Goal: Task Accomplishment & Management: Manage account settings

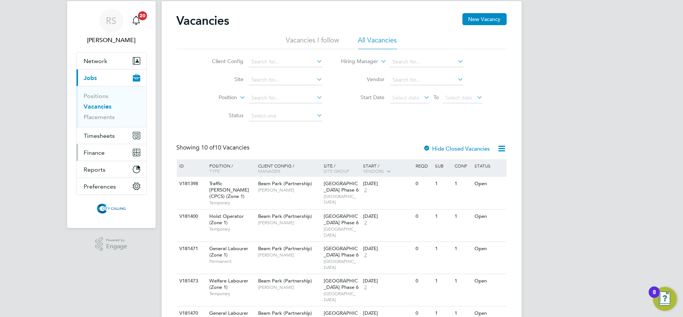
scroll to position [20, 0]
click at [94, 134] on span "Timesheets" at bounding box center [99, 135] width 31 height 7
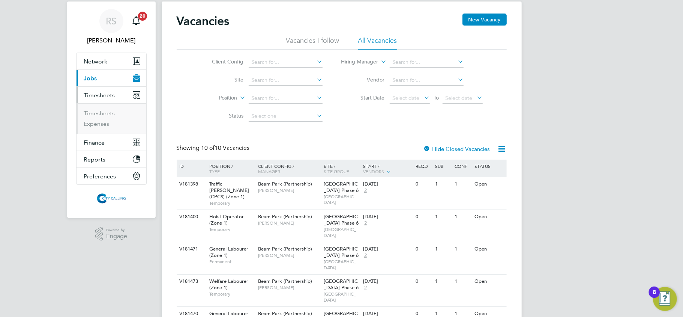
click at [106, 109] on ul "Timesheets Expenses" at bounding box center [112, 118] width 70 height 30
click at [103, 116] on link "Timesheets" at bounding box center [99, 113] width 31 height 7
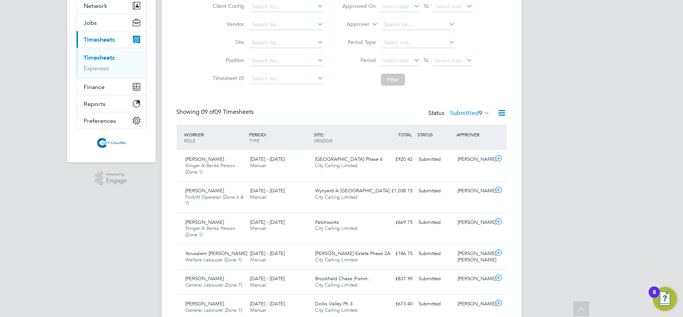
click at [102, 36] on span "Timesheets" at bounding box center [99, 39] width 31 height 7
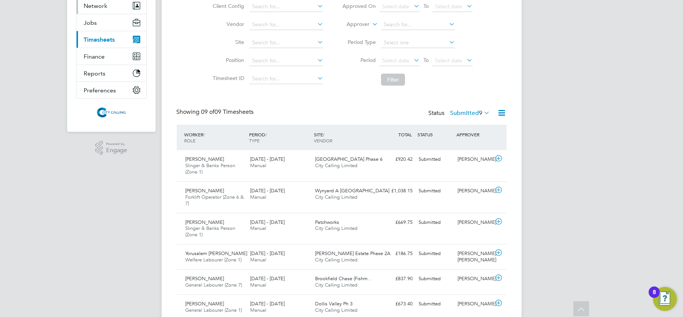
click at [90, 12] on button "Network" at bounding box center [112, 5] width 70 height 17
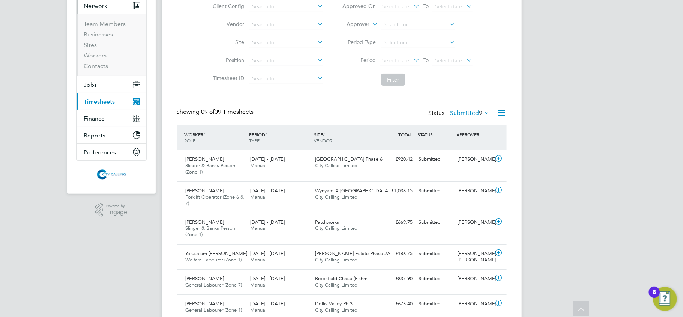
click at [90, 12] on button "Network" at bounding box center [112, 5] width 70 height 17
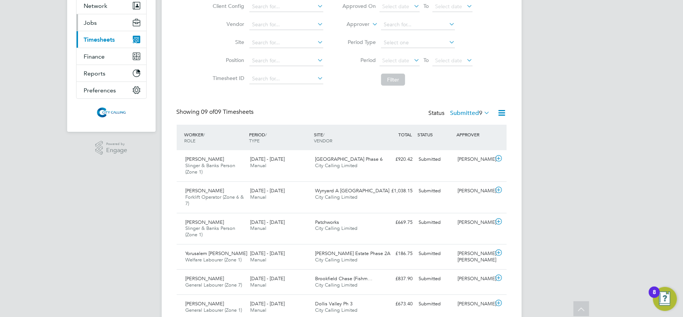
click at [99, 26] on button "Jobs" at bounding box center [112, 22] width 70 height 17
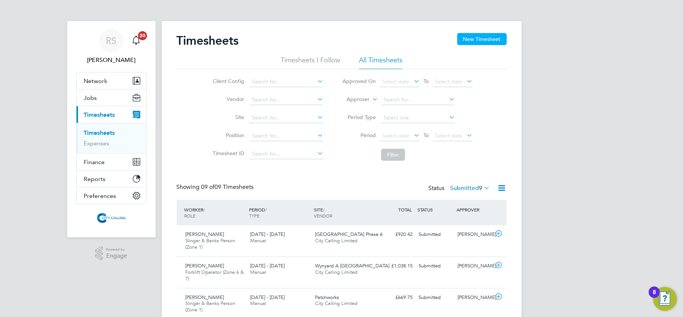
click at [481, 41] on button "New Timesheet" at bounding box center [482, 39] width 50 height 12
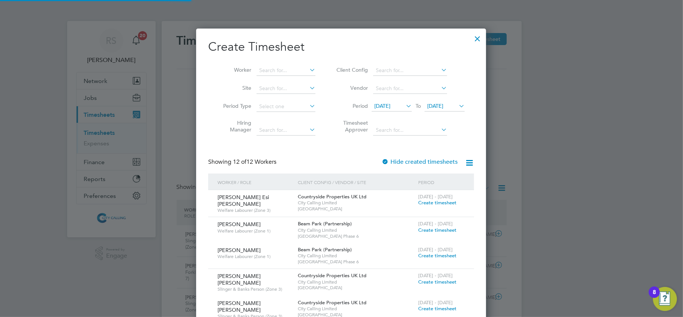
scroll to position [592, 290]
click at [270, 68] on input at bounding box center [286, 70] width 59 height 11
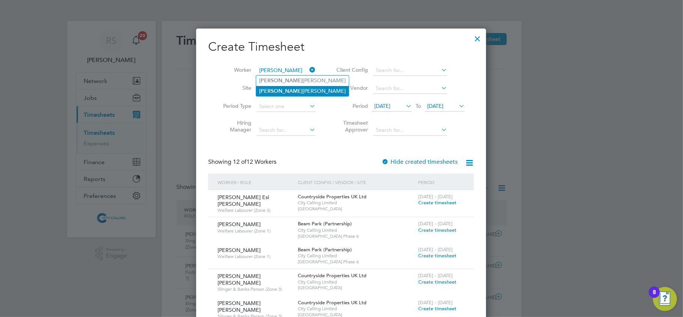
click at [302, 90] on li "Osman Musse Osman Ali" at bounding box center [302, 91] width 93 height 10
type input "Osman Musse Osman Ali"
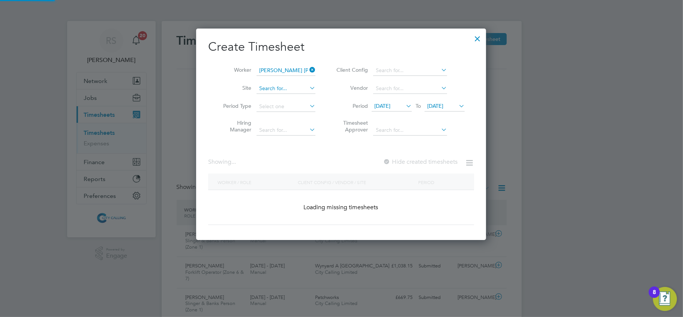
scroll to position [254, 290]
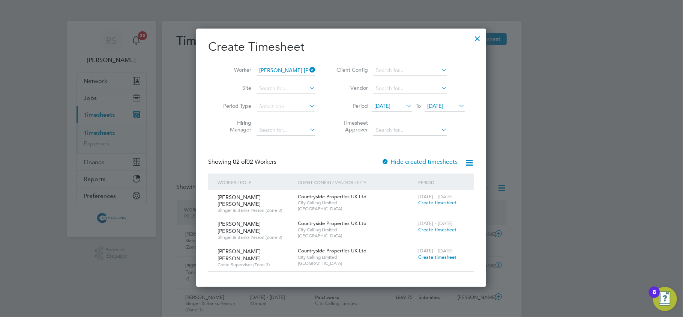
click at [446, 254] on span "Create timesheet" at bounding box center [437, 257] width 38 height 6
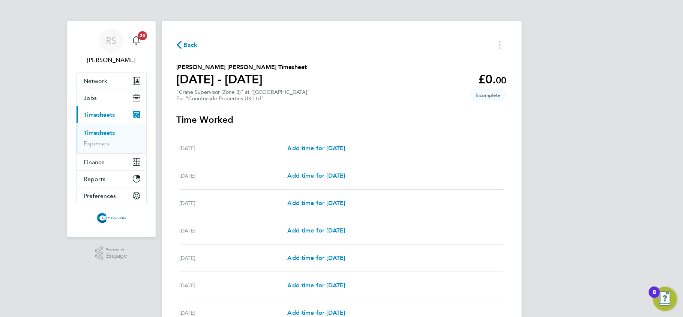
click at [94, 131] on link "Timesheets" at bounding box center [99, 132] width 31 height 7
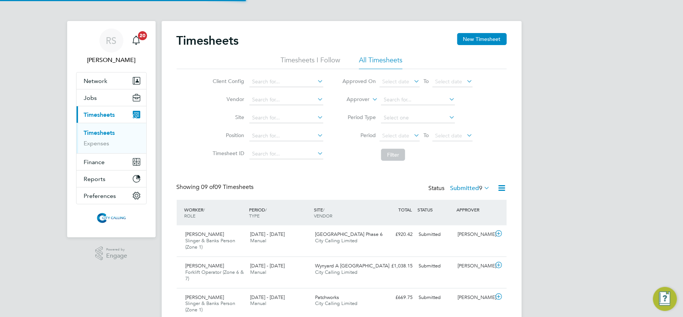
scroll to position [26, 65]
click at [504, 188] on icon at bounding box center [501, 187] width 9 height 9
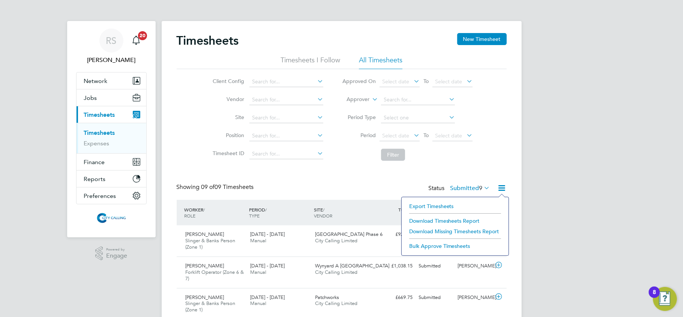
click at [429, 200] on div "Export Timesheets Download Timesheets Report Download Missing Timesheets Report…" at bounding box center [455, 226] width 108 height 59
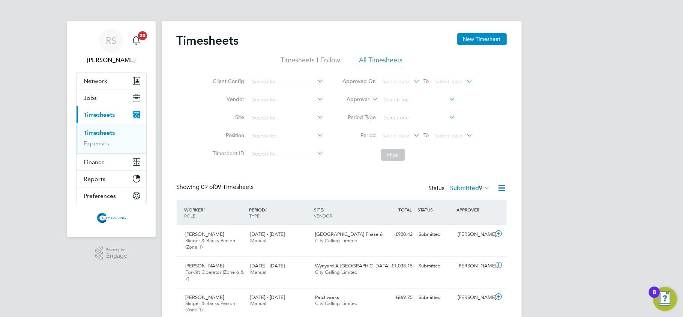
click at [505, 189] on icon at bounding box center [501, 187] width 9 height 9
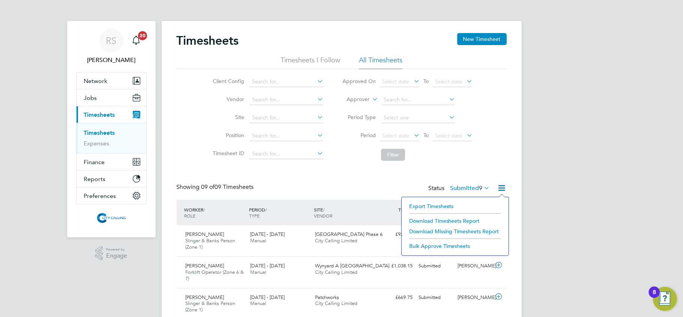
click at [449, 204] on li "Export Timesheets" at bounding box center [455, 206] width 99 height 11
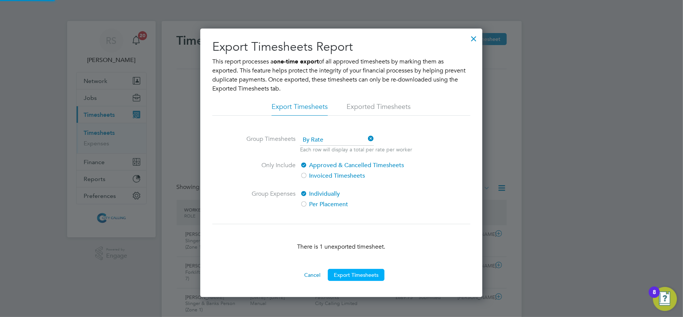
click at [356, 274] on button "Export Timesheets" at bounding box center [356, 275] width 57 height 12
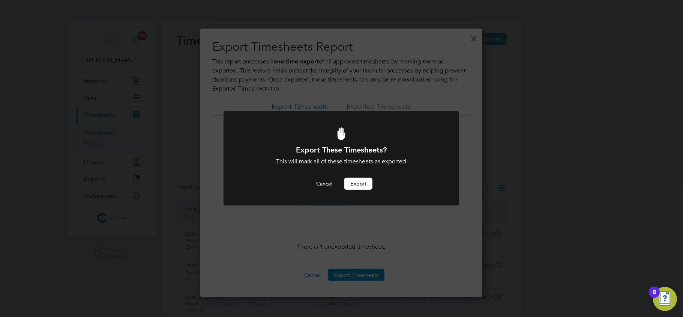
click at [358, 182] on button "Export" at bounding box center [358, 183] width 28 height 12
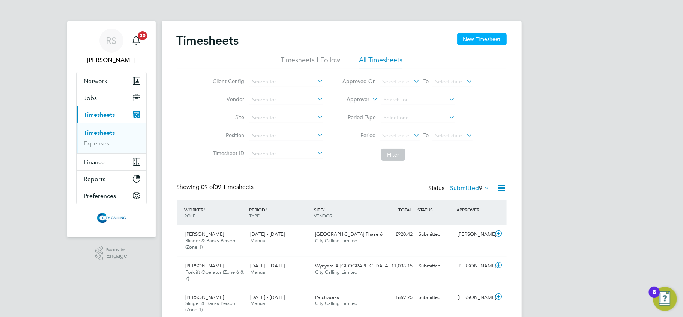
click at [492, 38] on button "New Timesheet" at bounding box center [482, 39] width 50 height 12
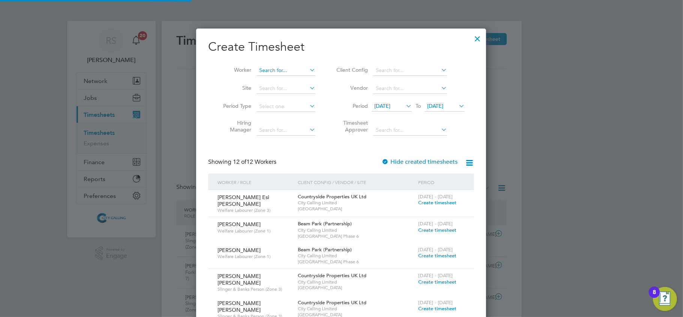
click at [261, 71] on input at bounding box center [286, 70] width 59 height 11
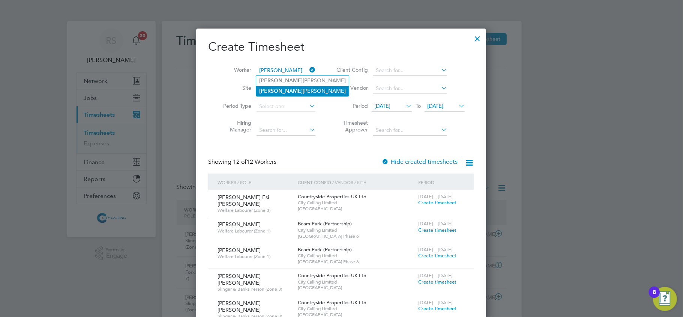
click at [275, 86] on li "Osman Musse Osman Ali" at bounding box center [302, 91] width 93 height 10
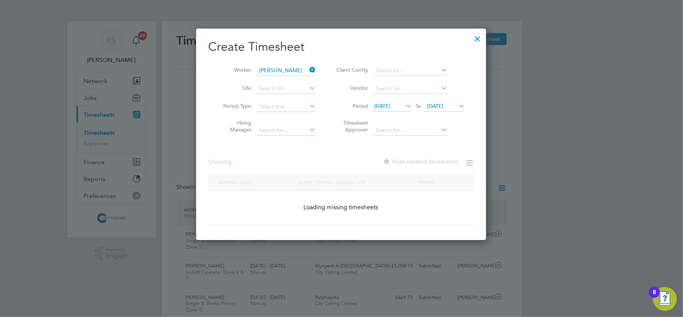
type input "Osman Musse Osman Ali"
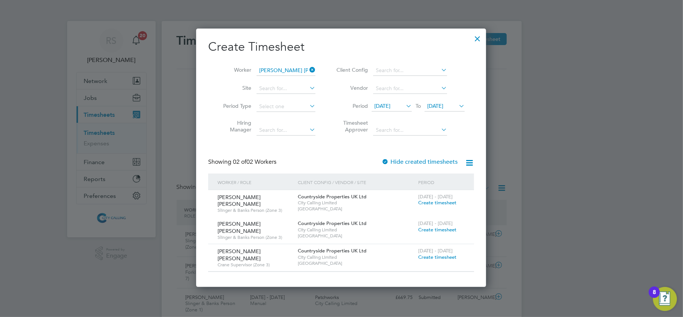
click at [439, 226] on span "Create timesheet" at bounding box center [437, 229] width 38 height 6
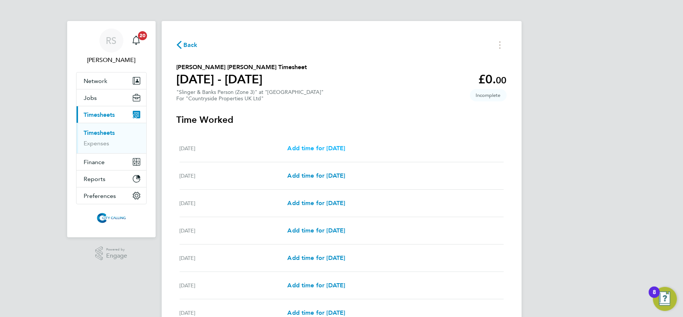
click at [345, 149] on span "Add time for Mon 22 Sep" at bounding box center [316, 147] width 58 height 7
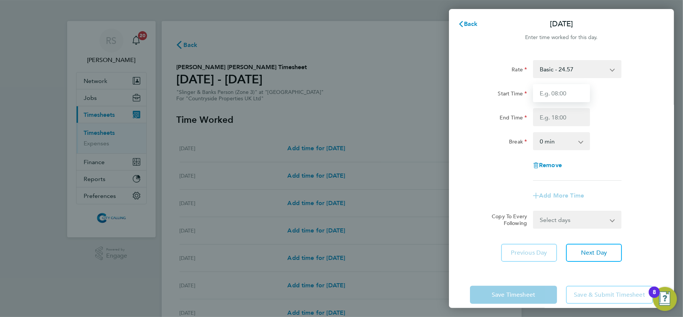
drag, startPoint x: 548, startPoint y: 92, endPoint x: 566, endPoint y: 89, distance: 18.4
click at [548, 92] on input "Start Time" at bounding box center [561, 93] width 57 height 18
type input "0"
click at [551, 117] on input "End Time" at bounding box center [561, 117] width 57 height 18
click at [556, 120] on input "End Time" at bounding box center [561, 117] width 57 height 18
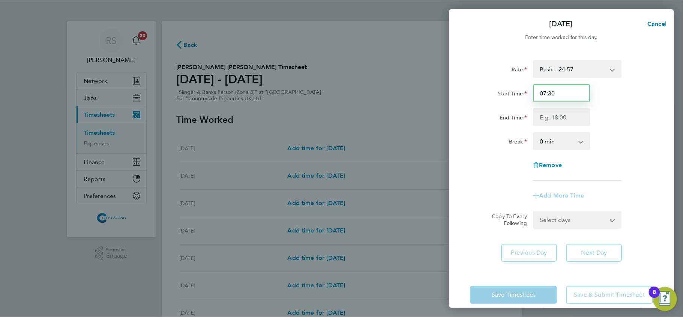
drag, startPoint x: 560, startPoint y: 92, endPoint x: 522, endPoint y: 93, distance: 37.5
click at [525, 92] on div "Start Time 07:30" at bounding box center [561, 93] width 189 height 18
type input "08:30"
click at [548, 114] on input "End Time" at bounding box center [561, 117] width 57 height 18
type input "18:00"
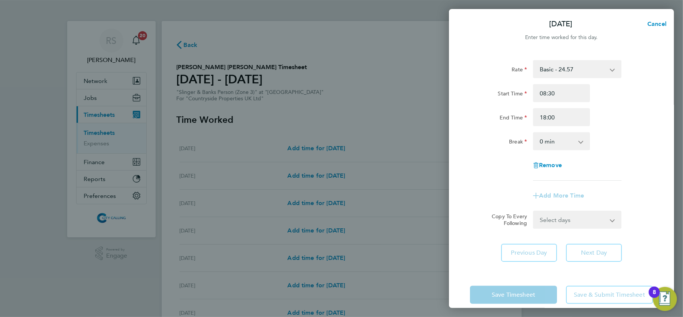
click at [551, 137] on select "0 min 15 min 30 min 45 min 60 min 75 min 90 min" at bounding box center [557, 141] width 47 height 17
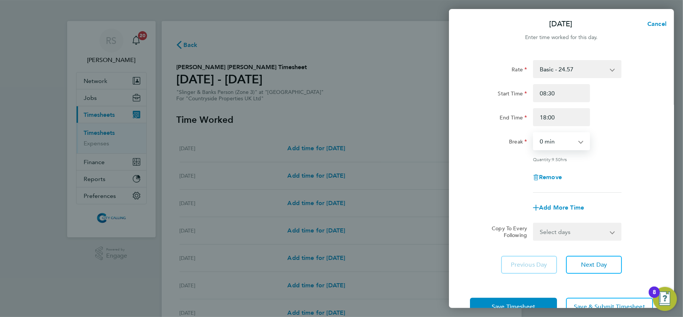
select select "30"
click at [534, 133] on select "0 min 15 min 30 min 45 min 60 min 75 min 90 min" at bounding box center [557, 141] width 47 height 17
click at [571, 234] on select "Select days Day Weekday (Mon-Fri) Weekend (Sat-Sun) Tuesday Wednesday Thursday …" at bounding box center [573, 231] width 79 height 17
select select "WEEKDAY"
click at [534, 223] on select "Select days Day Weekday (Mon-Fri) Weekend (Sat-Sun) Tuesday Wednesday Thursday …" at bounding box center [573, 231] width 79 height 17
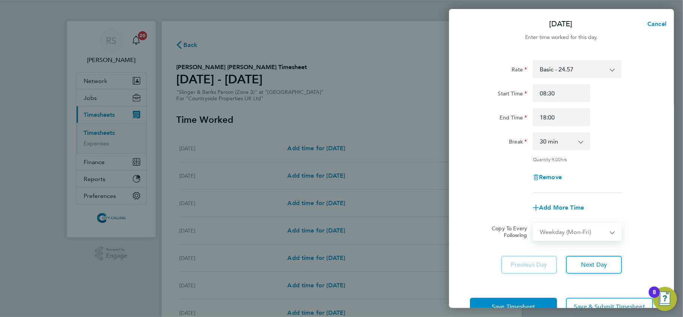
select select "2025-09-28"
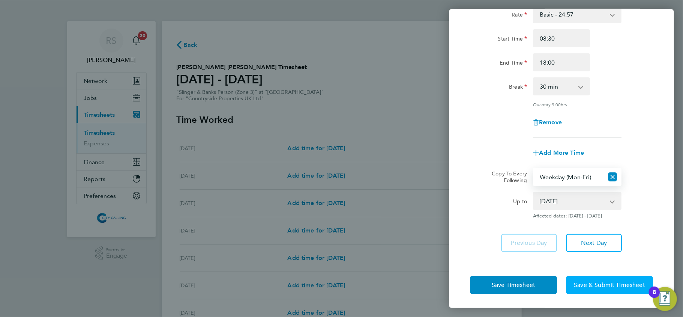
click at [612, 281] on span "Save & Submit Timesheet" at bounding box center [609, 285] width 71 height 8
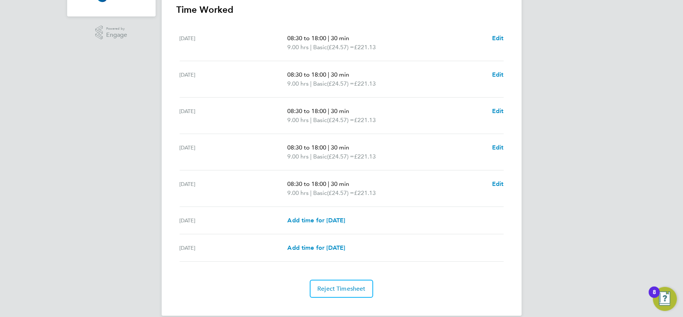
scroll to position [232, 0]
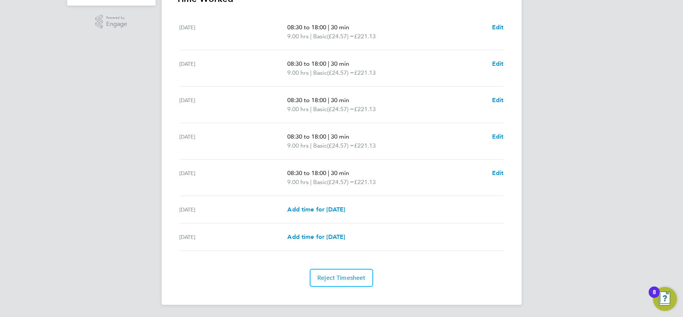
drag, startPoint x: 169, startPoint y: 52, endPoint x: 539, endPoint y: 278, distance: 434.1
click at [539, 278] on div "RS Raje Saravanamuthu Notifications 20 Applications: Network Team Members Busin…" at bounding box center [341, 43] width 683 height 548
click at [545, 278] on div "RS Raje Saravanamuthu Notifications 20 Applications: Network Team Members Busin…" at bounding box center [341, 43] width 683 height 548
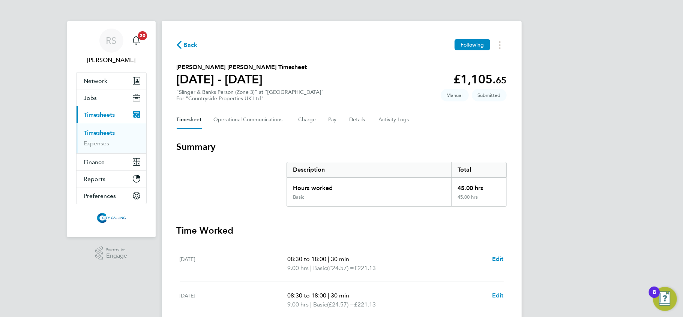
drag, startPoint x: 550, startPoint y: 281, endPoint x: 80, endPoint y: 25, distance: 535.7
click at [80, 25] on div "RS Raje Saravanamuthu Notifications 20 Applications: Network Team Members Busin…" at bounding box center [341, 274] width 683 height 548
click at [304, 33] on div "Back Following Osman Musse Osman Ali's Timesheet 22 - 28 Sept 2025 £1,105. 65 "…" at bounding box center [342, 278] width 360 height 515
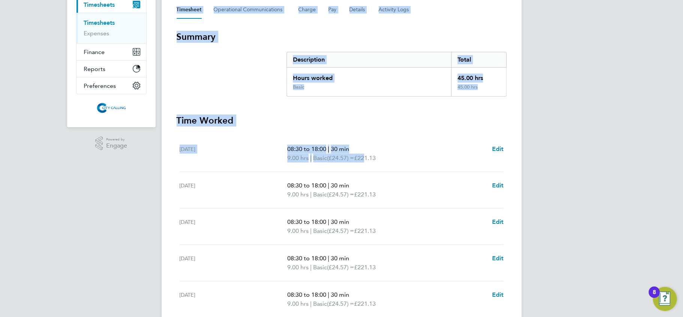
scroll to position [232, 0]
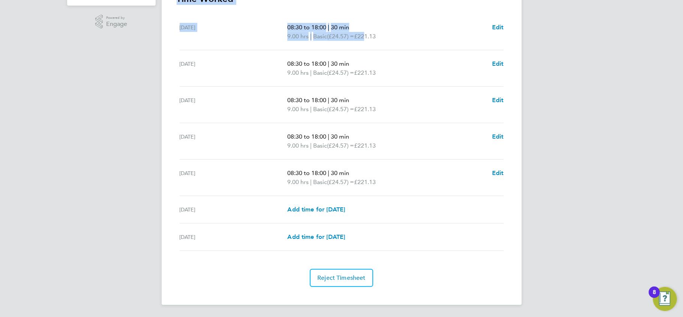
drag, startPoint x: 273, startPoint y: 42, endPoint x: 453, endPoint y: 270, distance: 290.3
click at [454, 275] on div "Back Following Osman Musse Osman Ali's Timesheet 22 - 28 Sept 2025 £1,105. 65 "…" at bounding box center [342, 47] width 360 height 515
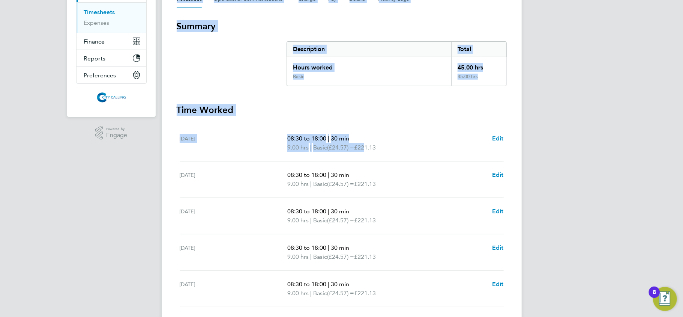
scroll to position [0, 0]
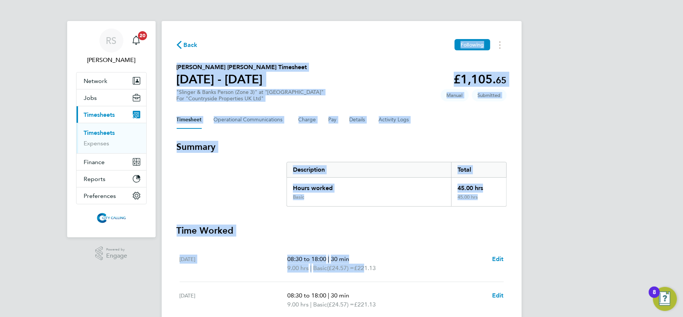
click at [299, 77] on section "Osman Musse Osman Ali's Timesheet 22 - 28 Sept 2025 £1,105. 65 "Slinger & Banks…" at bounding box center [342, 82] width 330 height 39
click at [209, 67] on h2 "Osman Musse Osman Ali's Timesheet" at bounding box center [242, 67] width 131 height 9
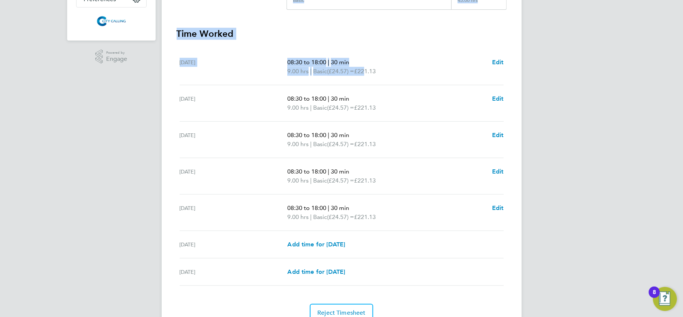
scroll to position [200, 0]
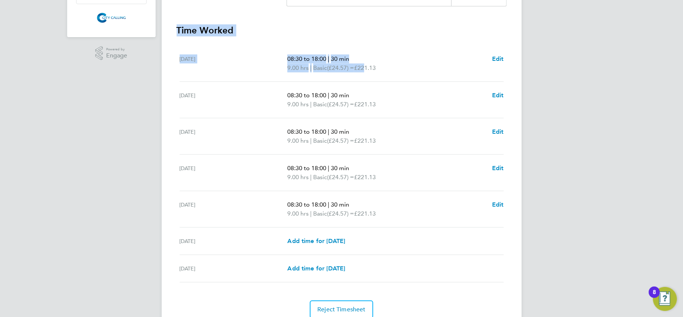
drag, startPoint x: 174, startPoint y: 66, endPoint x: 491, endPoint y: 290, distance: 388.1
click at [491, 290] on div "Back Following Osman Musse Osman Ali's Timesheet 22 - 28 Sept 2025 £1,105. 65 "…" at bounding box center [342, 78] width 360 height 515
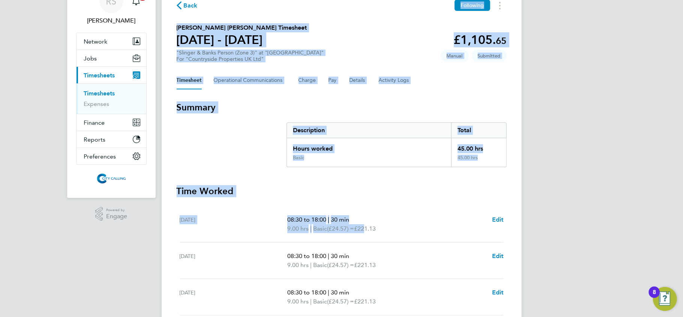
scroll to position [0, 0]
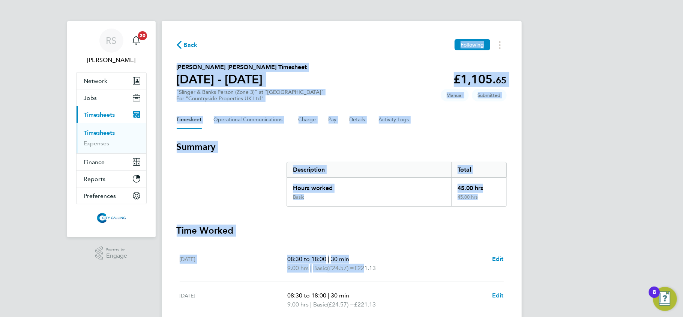
drag, startPoint x: 581, startPoint y: 80, endPoint x: 572, endPoint y: 83, distance: 9.8
click at [581, 81] on div "RS Raje Saravanamuthu Notifications 20 Applications: Network Team Members Busin…" at bounding box center [341, 274] width 683 height 548
click at [651, 129] on div "RS Raje Saravanamuthu Notifications 20 Applications: Network Team Members Busin…" at bounding box center [341, 274] width 683 height 548
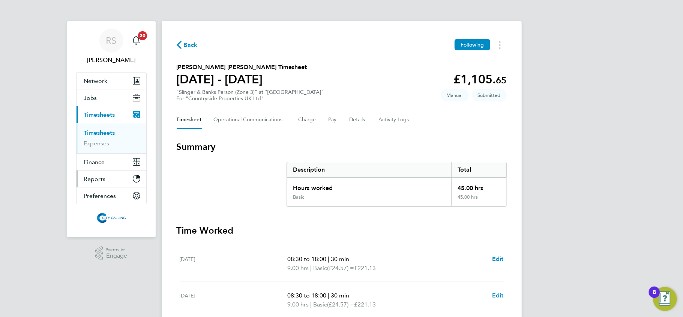
click at [125, 181] on button "Reports" at bounding box center [112, 178] width 70 height 17
click at [372, 11] on ng-component "Back Following Osman Musse Osman Ali's Timesheet 22 - 28 Sept 2025 £1,105. 65 "…" at bounding box center [342, 268] width 360 height 536
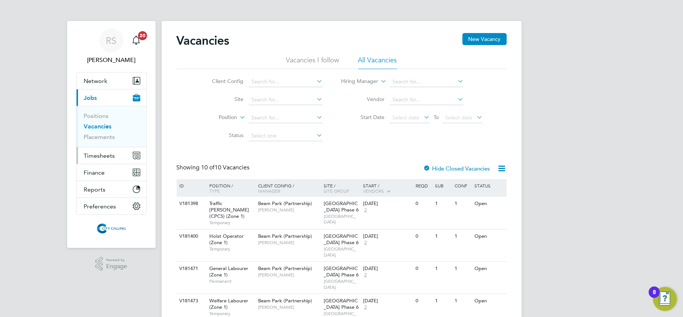
click at [107, 156] on span "Timesheets" at bounding box center [99, 155] width 31 height 7
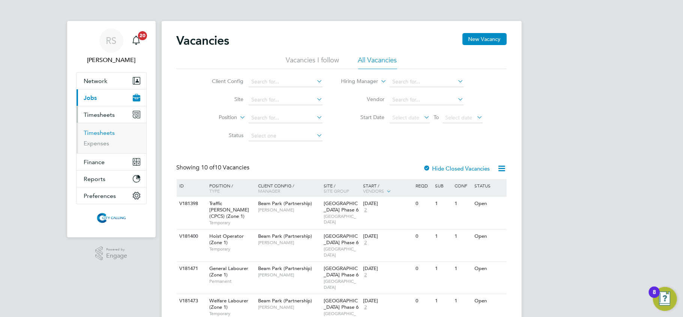
click at [100, 133] on link "Timesheets" at bounding box center [99, 132] width 31 height 7
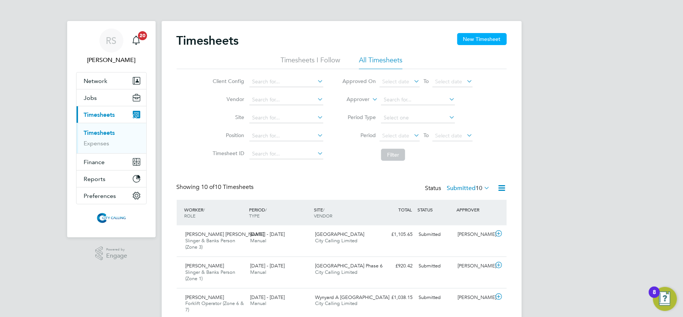
click at [476, 42] on button "New Timesheet" at bounding box center [482, 39] width 50 height 12
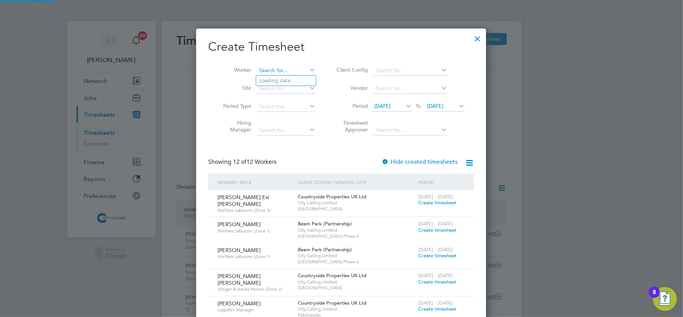
click at [268, 69] on input at bounding box center [286, 70] width 59 height 11
click at [273, 77] on b "Abigai" at bounding box center [267, 80] width 17 height 6
type input "Abigail Esi Donkor"
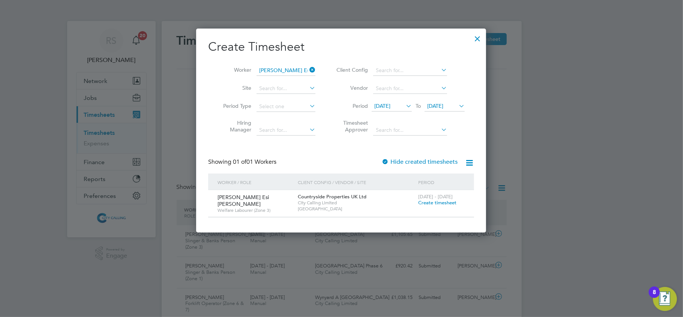
click at [430, 201] on span "Create timesheet" at bounding box center [437, 202] width 38 height 6
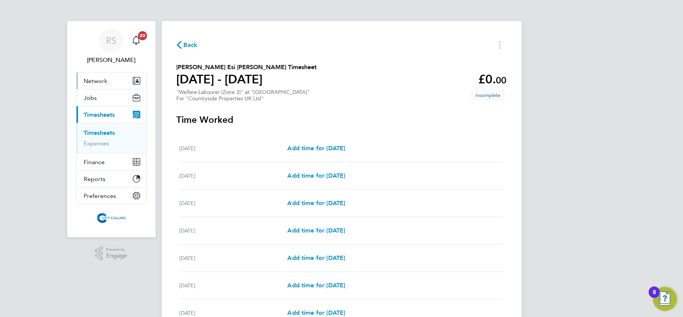
click at [92, 80] on span "Network" at bounding box center [96, 80] width 24 height 7
click at [182, 44] on span "Back" at bounding box center [187, 44] width 21 height 7
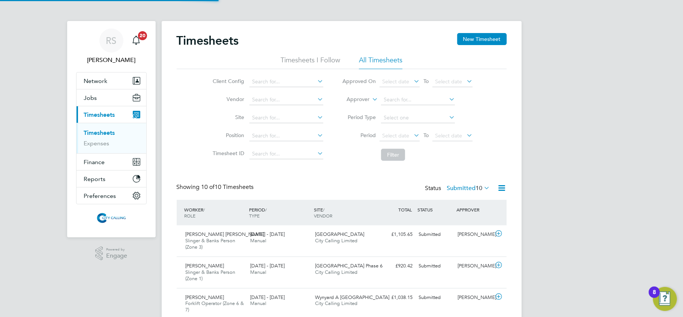
scroll to position [26, 65]
click at [472, 44] on button "New Timesheet" at bounding box center [482, 39] width 50 height 12
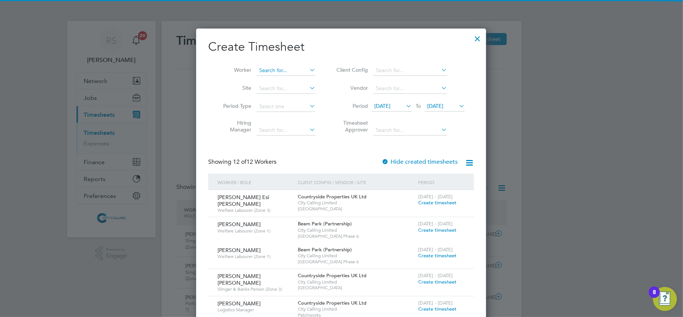
click at [301, 73] on input at bounding box center [286, 70] width 59 height 11
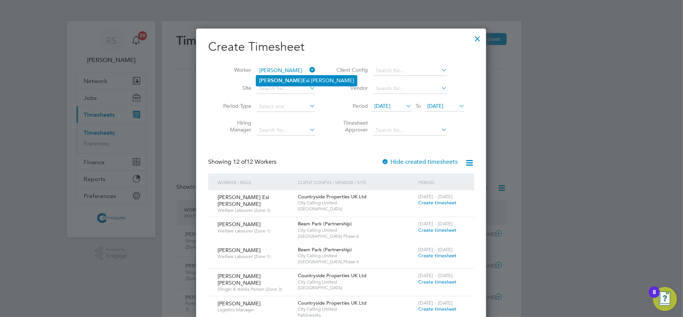
click at [296, 77] on li "Abigail Esi Donkor" at bounding box center [306, 80] width 101 height 10
type input "Abigail Esi Donkor"
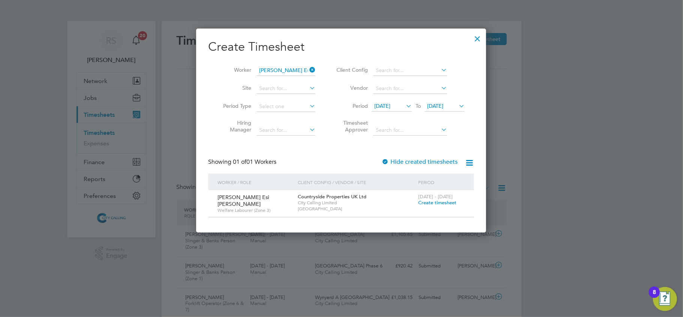
click at [399, 160] on label "Hide created timesheets" at bounding box center [420, 162] width 76 height 8
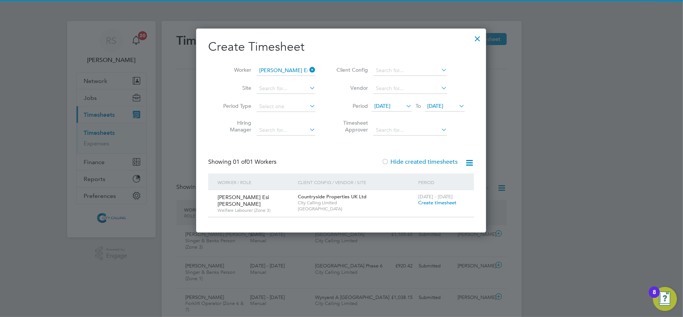
click at [395, 109] on span "[DATE]" at bounding box center [392, 106] width 40 height 10
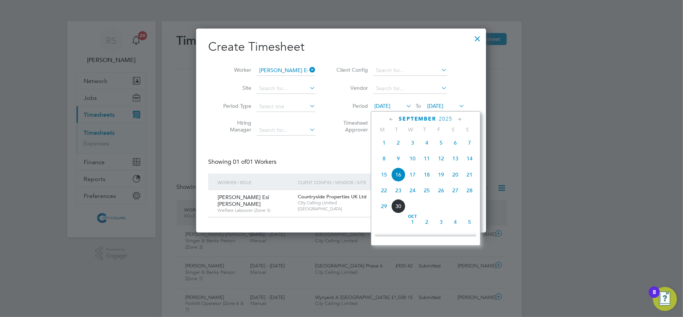
click at [412, 143] on span "3" at bounding box center [413, 142] width 14 height 14
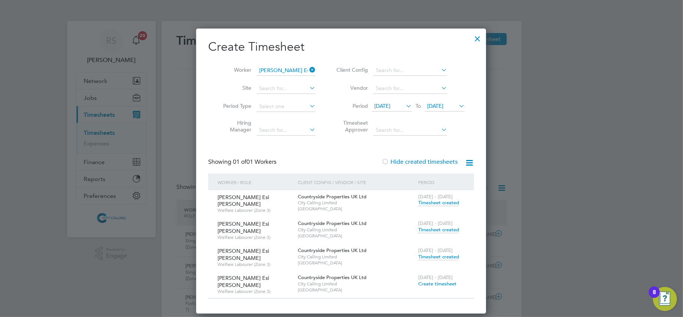
click at [443, 255] on span "Timesheet created" at bounding box center [438, 256] width 41 height 7
click at [441, 280] on span "Create timesheet" at bounding box center [437, 283] width 38 height 6
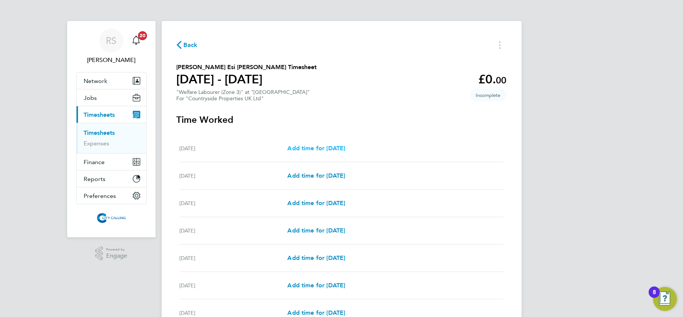
click at [328, 149] on span "Add time for Mon 22 Sep" at bounding box center [316, 147] width 58 height 7
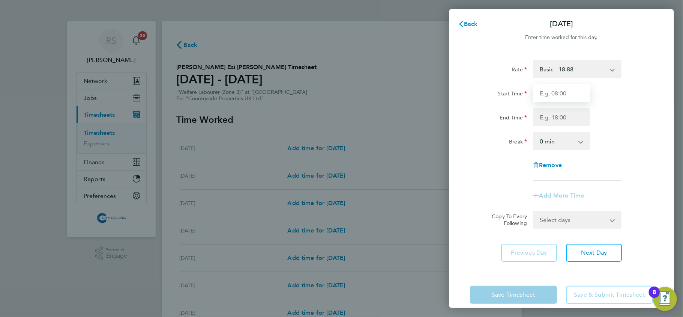
click at [558, 95] on input "Start Time" at bounding box center [561, 93] width 57 height 18
type input "07:30"
click at [545, 118] on input "End Time" at bounding box center [561, 117] width 57 height 18
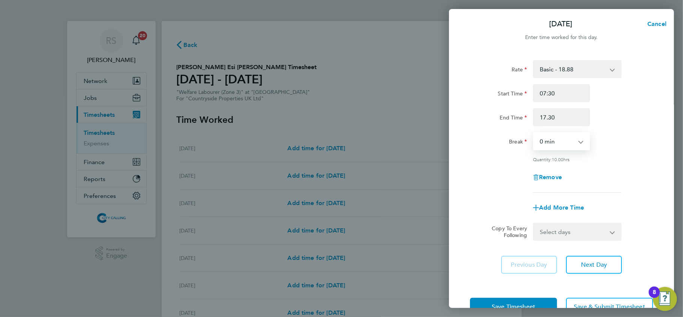
type input "17:30"
click at [541, 140] on select "0 min 15 min 30 min 45 min 60 min 75 min 90 min" at bounding box center [557, 141] width 47 height 17
select select "30"
click at [534, 133] on select "0 min 15 min 30 min 45 min 60 min 75 min 90 min" at bounding box center [557, 141] width 47 height 17
click at [557, 236] on select "Select days Day Weekday (Mon-Fri) Weekend (Sat-Sun) Tuesday Wednesday Thursday …" at bounding box center [573, 231] width 79 height 17
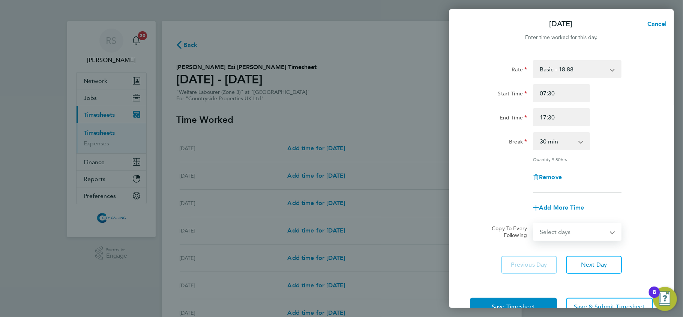
select select "WEEKDAY"
click at [534, 223] on select "Select days Day Weekday (Mon-Fri) Weekend (Sat-Sun) Tuesday Wednesday Thursday …" at bounding box center [573, 231] width 79 height 17
select select "2025-09-28"
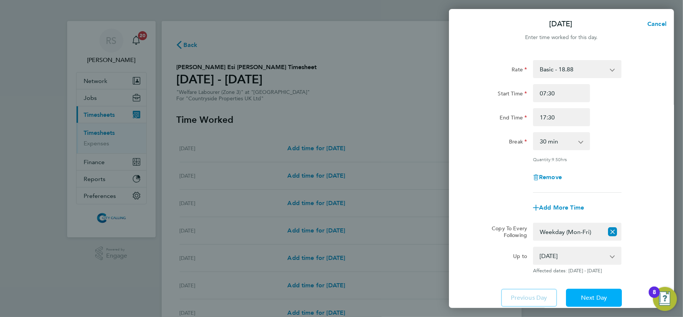
click at [584, 294] on span "Next Day" at bounding box center [594, 298] width 26 height 8
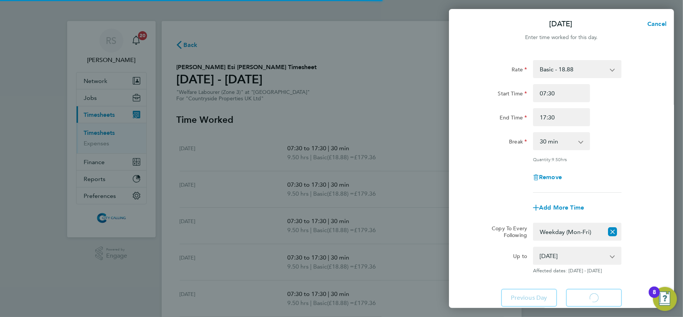
select select "30"
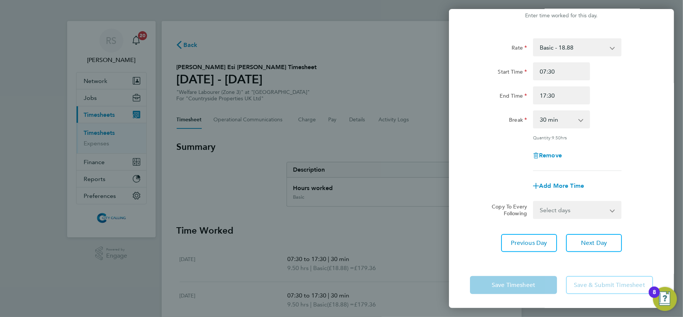
click at [379, 182] on div "Back Tue 23 Sep Enter time worked for this day. Rate Basic - 18.88 Start Time 0…" at bounding box center [341, 158] width 683 height 317
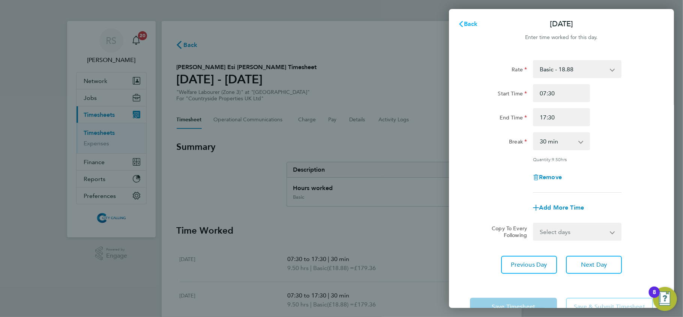
click at [458, 23] on icon "button" at bounding box center [461, 24] width 6 height 6
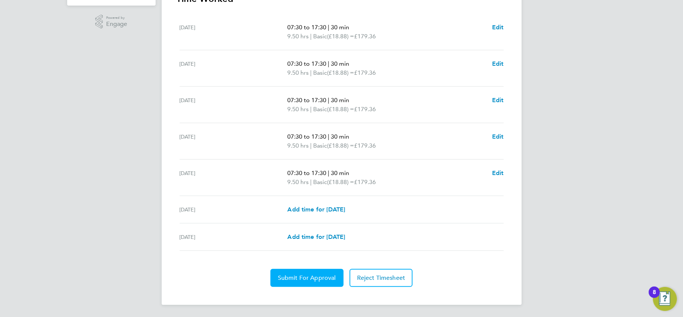
click at [305, 273] on button "Submit For Approval" at bounding box center [306, 278] width 73 height 18
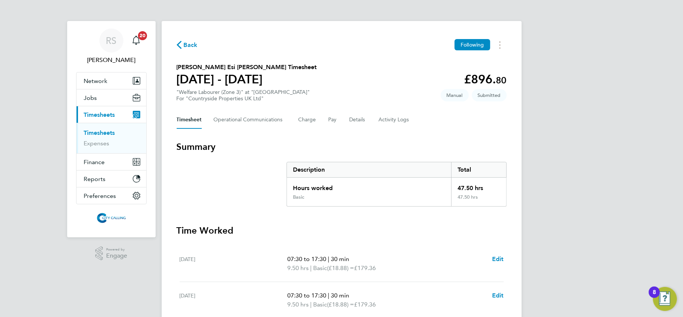
click at [188, 41] on span "Back" at bounding box center [191, 45] width 14 height 9
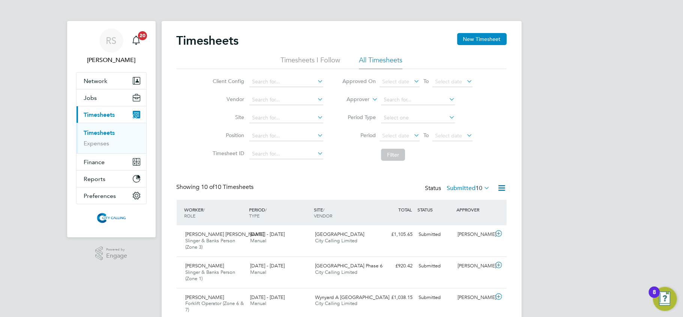
click at [461, 47] on div "Timesheets New Timesheet" at bounding box center [342, 44] width 330 height 23
click at [467, 41] on button "New Timesheet" at bounding box center [482, 39] width 50 height 12
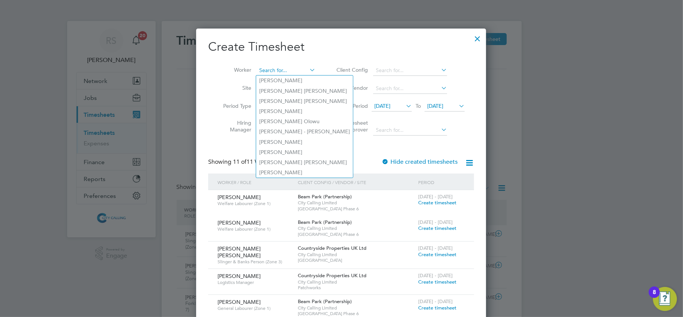
click at [278, 68] on input at bounding box center [286, 70] width 59 height 11
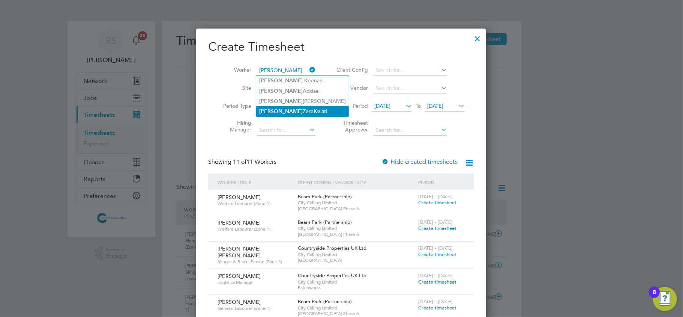
click at [314, 110] on b "K" at bounding box center [316, 111] width 4 height 6
type input "[PERSON_NAME]"
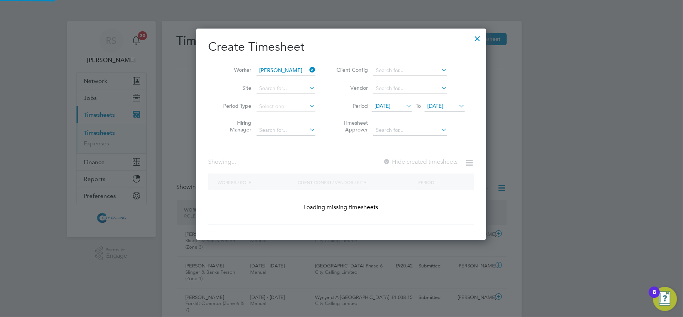
scroll to position [203, 290]
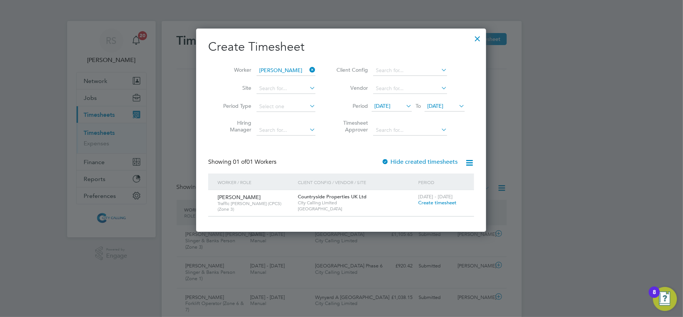
click at [433, 203] on span "Create timesheet" at bounding box center [437, 202] width 38 height 6
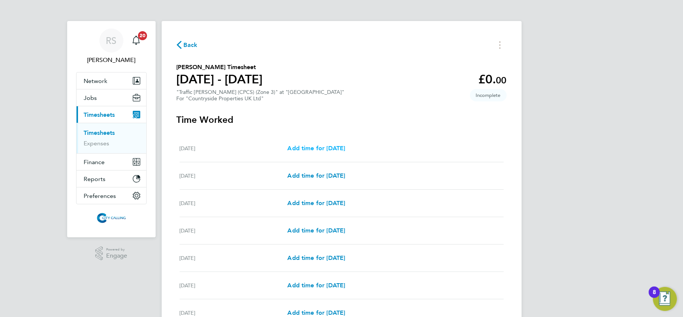
click at [326, 144] on span "Add time for Mon 22 Sep" at bounding box center [316, 147] width 58 height 7
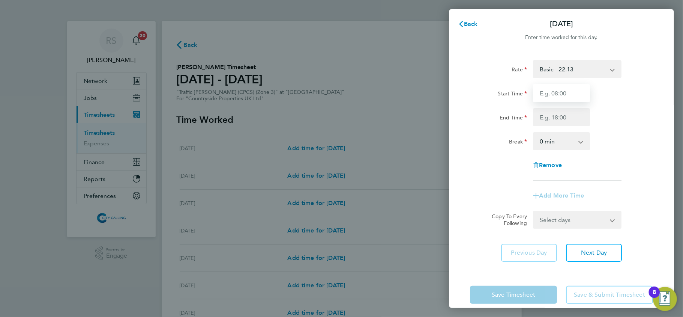
click at [565, 89] on input "Start Time" at bounding box center [561, 93] width 57 height 18
type input "08:00"
click at [551, 111] on input "End Time" at bounding box center [561, 117] width 57 height 18
type input "17:00"
click at [557, 139] on select "0 min 15 min 30 min 45 min 60 min 75 min 90 min" at bounding box center [557, 141] width 47 height 17
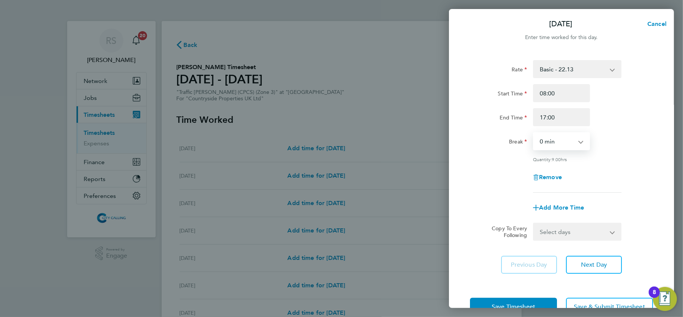
select select "30"
click at [534, 133] on select "0 min 15 min 30 min 45 min 60 min 75 min 90 min" at bounding box center [557, 141] width 47 height 17
click at [664, 161] on div "Rate Basic - 22.13 Start Time 08:00 End Time 17:00 Break 0 min 15 min 30 min 45…" at bounding box center [561, 166] width 225 height 231
drag, startPoint x: 569, startPoint y: 161, endPoint x: 507, endPoint y: 90, distance: 93.8
click at [508, 89] on app-timesheet-line-hourly "Start Time 08:00 End Time 17:00 Break 0 min 15 min 30 min 45 min 60 min 75 min …" at bounding box center [561, 123] width 183 height 78
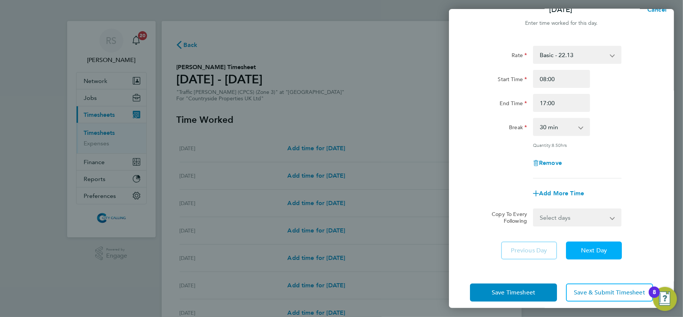
scroll to position [22, 0]
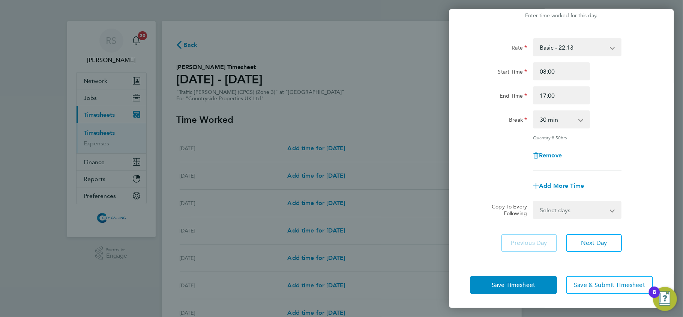
click at [556, 209] on select "Select days Day Weekday (Mon-Fri) Weekend (Sat-Sun) Tuesday Wednesday Thursday …" at bounding box center [573, 209] width 79 height 17
select select "WEEKDAY"
click at [534, 201] on select "Select days Day Weekday (Mon-Fri) Weekend (Sat-Sun) Tuesday Wednesday Thursday …" at bounding box center [573, 209] width 79 height 17
select select "2025-09-28"
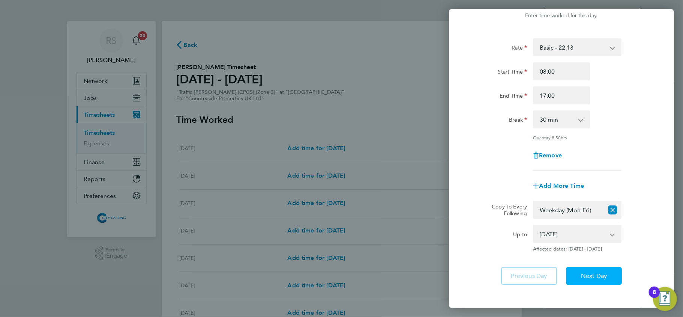
click at [595, 279] on button "Next Day" at bounding box center [594, 276] width 56 height 18
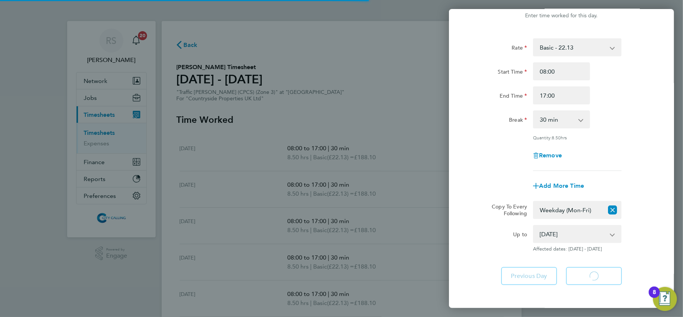
select select "30"
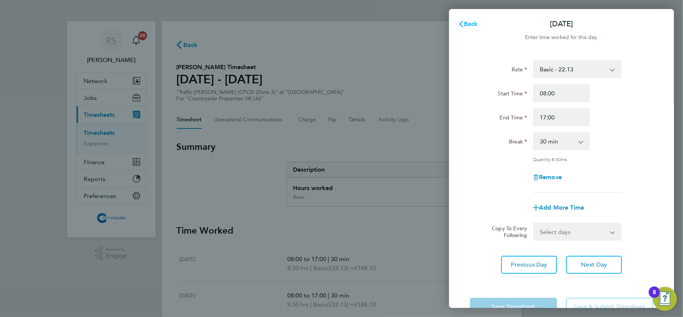
click at [471, 24] on span "Back" at bounding box center [471, 23] width 14 height 7
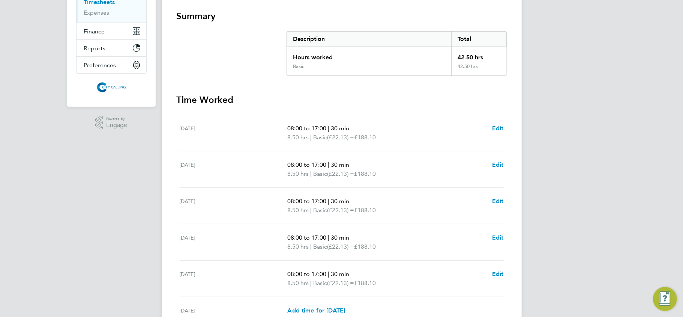
scroll to position [233, 0]
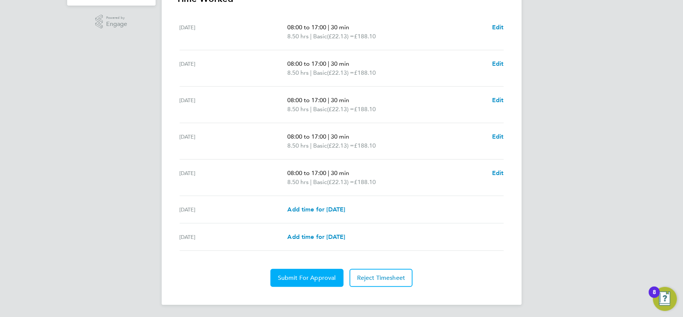
click at [326, 270] on button "Submit For Approval" at bounding box center [306, 278] width 73 height 18
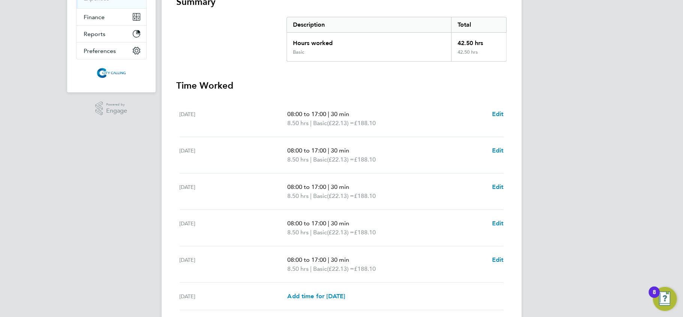
scroll to position [0, 0]
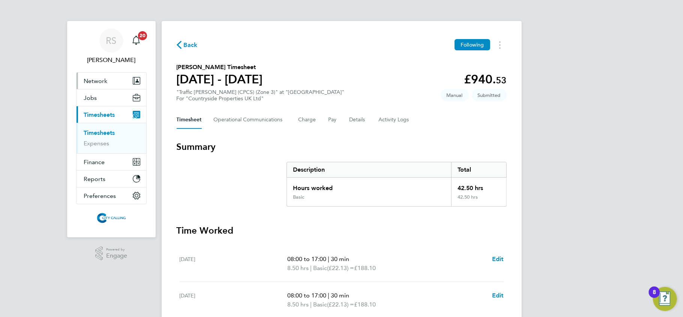
click at [86, 80] on span "Network" at bounding box center [96, 80] width 24 height 7
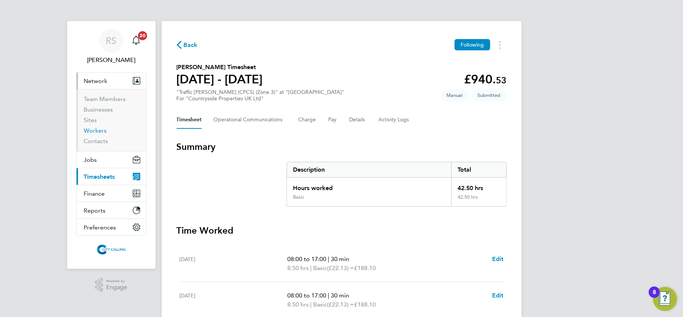
drag, startPoint x: 98, startPoint y: 128, endPoint x: 104, endPoint y: 128, distance: 6.0
click at [98, 128] on link "Workers" at bounding box center [95, 130] width 23 height 7
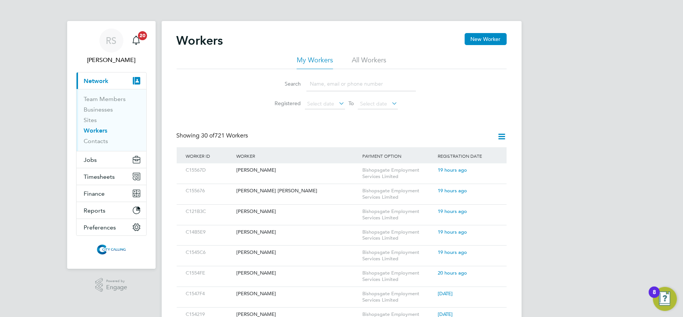
click at [356, 80] on input at bounding box center [362, 84] width 110 height 15
type input "dani"
click at [365, 173] on div "Bishopsgate Employment Services Limited" at bounding box center [399, 173] width 76 height 20
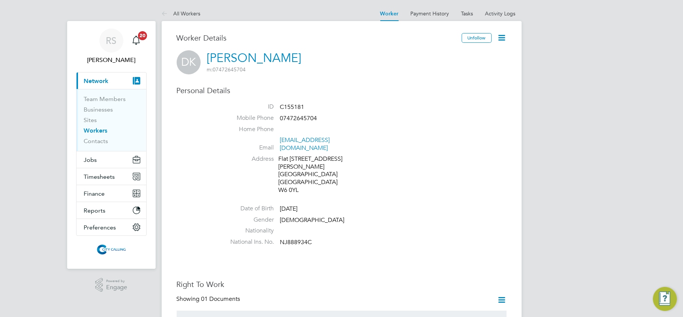
click at [501, 41] on icon at bounding box center [501, 37] width 9 height 9
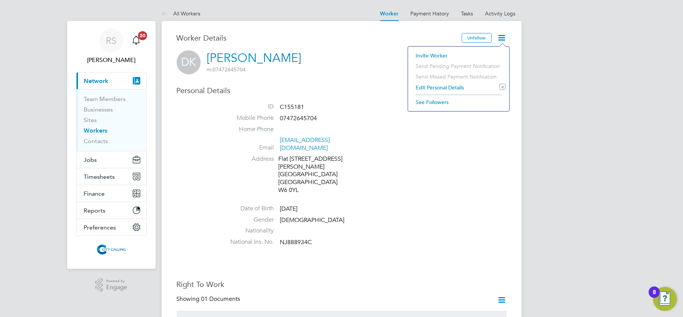
click at [431, 53] on li "Invite Worker" at bounding box center [459, 55] width 94 height 11
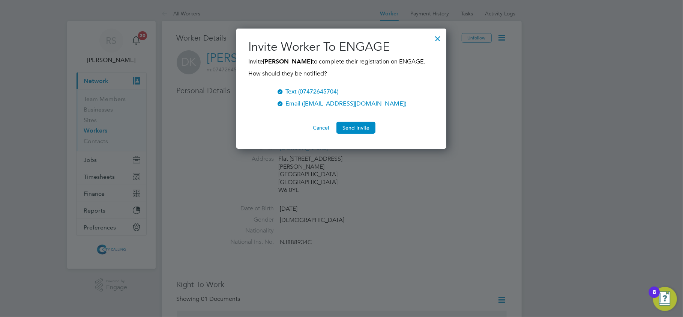
scroll to position [120, 210]
click at [357, 125] on button "Send Invite" at bounding box center [356, 128] width 39 height 12
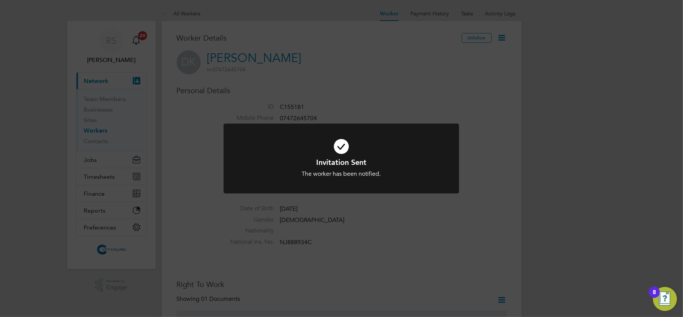
click at [517, 139] on div "Invitation Sent The worker has been notified. Cancel Okay" at bounding box center [341, 158] width 683 height 317
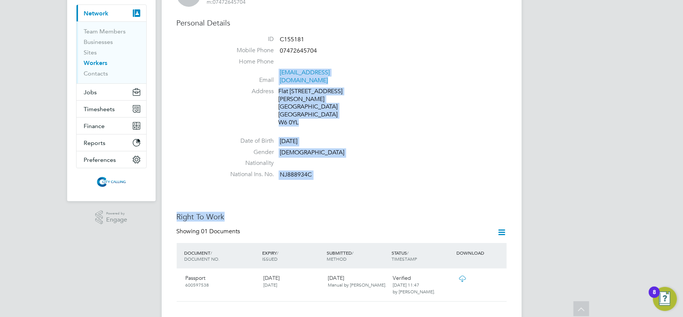
scroll to position [0, 0]
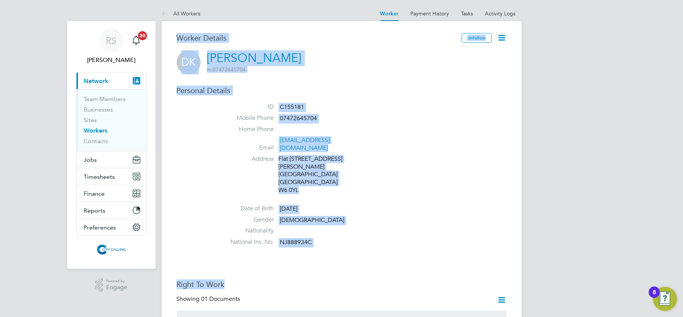
drag, startPoint x: 419, startPoint y: 135, endPoint x: 178, endPoint y: 38, distance: 260.0
click at [178, 38] on h3 "Worker Details" at bounding box center [319, 38] width 285 height 10
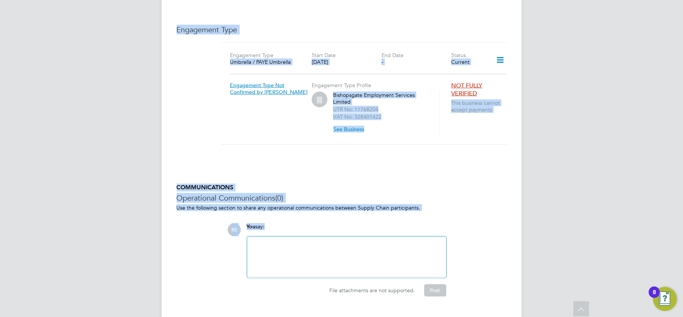
scroll to position [519, 0]
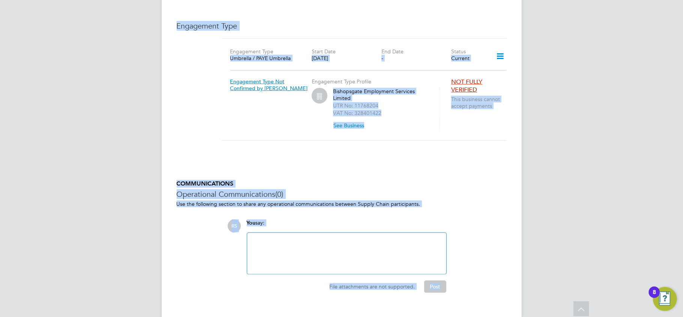
drag, startPoint x: 178, startPoint y: 38, endPoint x: 491, endPoint y: 279, distance: 395.5
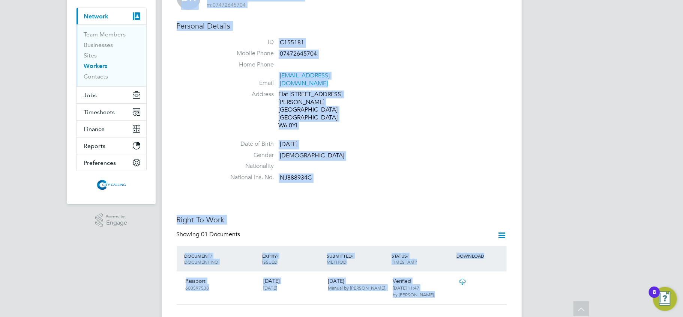
scroll to position [0, 0]
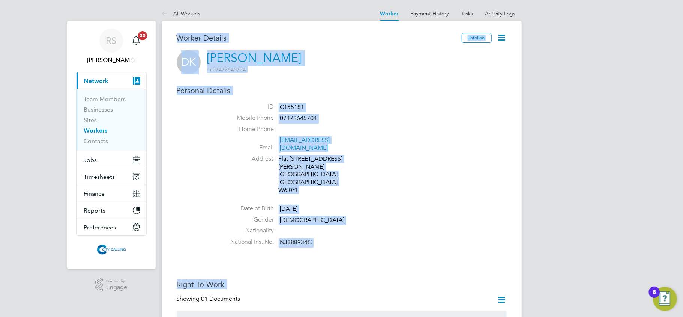
click at [461, 227] on li "Nationality" at bounding box center [364, 232] width 285 height 11
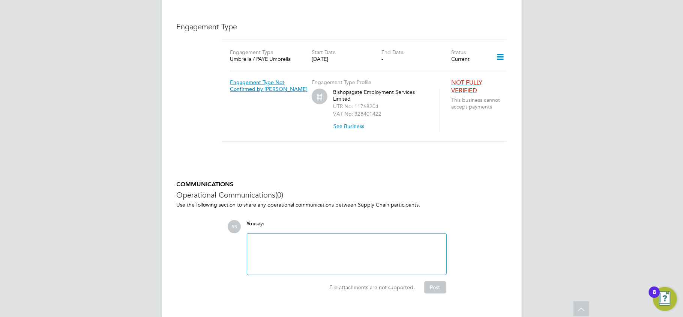
scroll to position [519, 0]
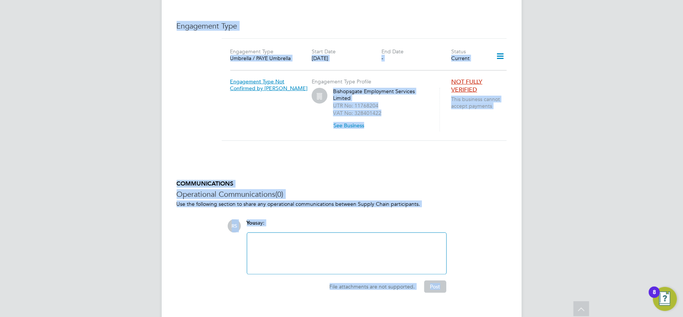
drag, startPoint x: 182, startPoint y: 33, endPoint x: 482, endPoint y: 291, distance: 395.8
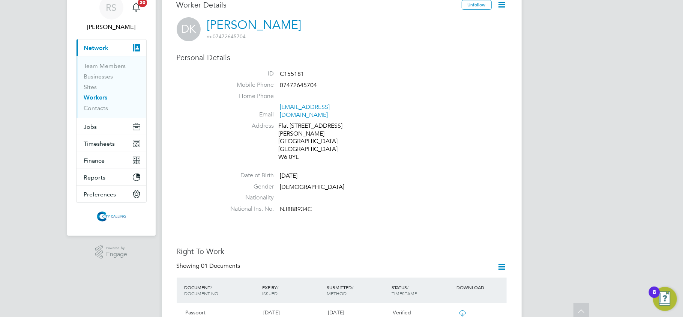
scroll to position [0, 0]
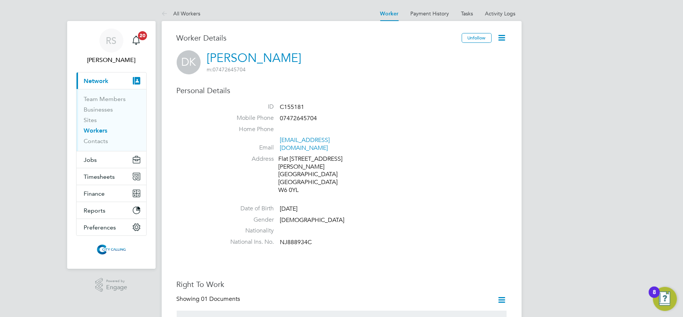
drag, startPoint x: 481, startPoint y: 290, endPoint x: 195, endPoint y: 46, distance: 375.9
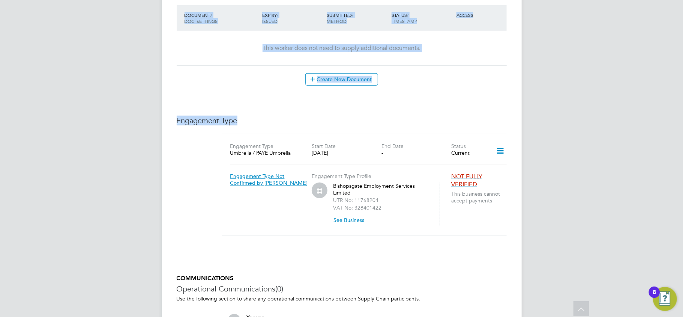
scroll to position [519, 0]
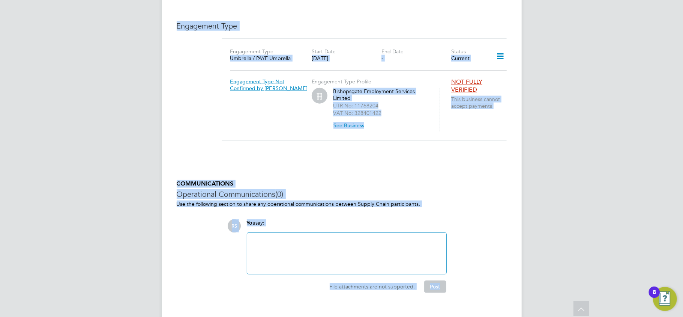
drag, startPoint x: 179, startPoint y: 33, endPoint x: 473, endPoint y: 289, distance: 390.1
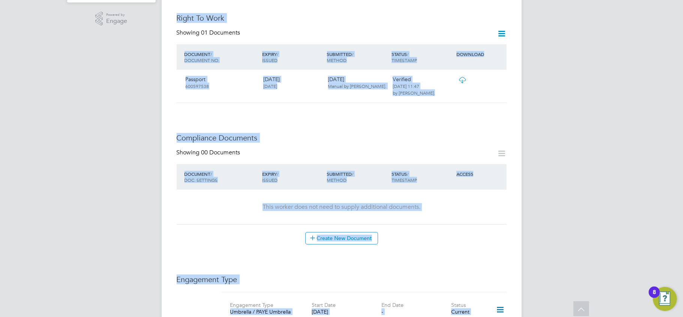
scroll to position [0, 0]
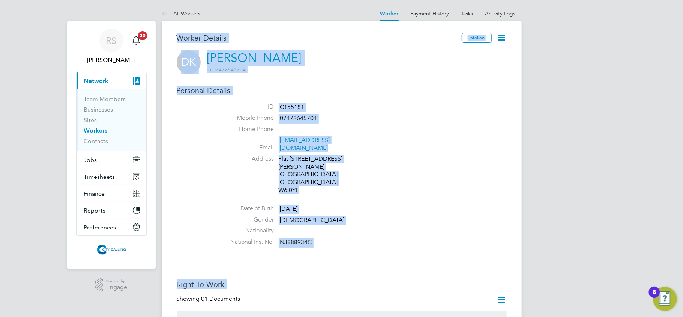
click at [425, 178] on li "Address [STREET_ADDRESS][PERSON_NAME]" at bounding box center [364, 175] width 285 height 41
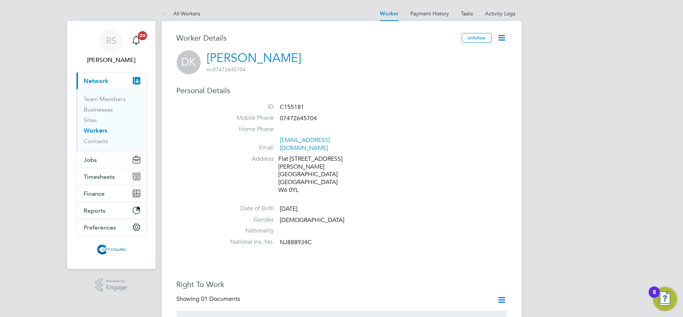
click at [321, 94] on h3 "Personal Details" at bounding box center [342, 91] width 330 height 10
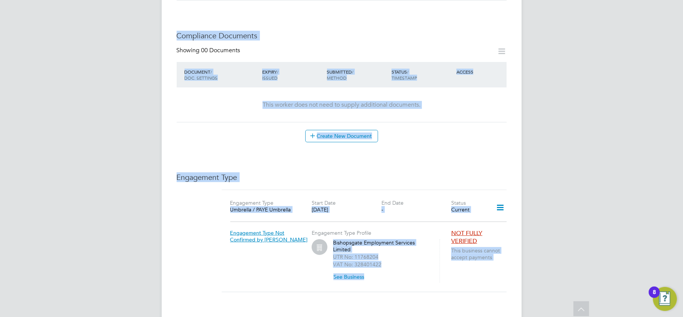
scroll to position [519, 0]
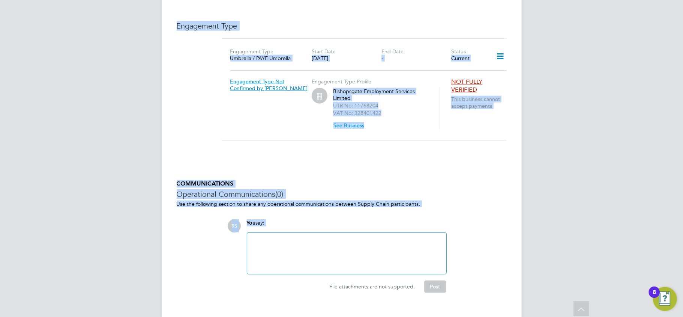
drag, startPoint x: 180, startPoint y: 31, endPoint x: 500, endPoint y: 245, distance: 385.0
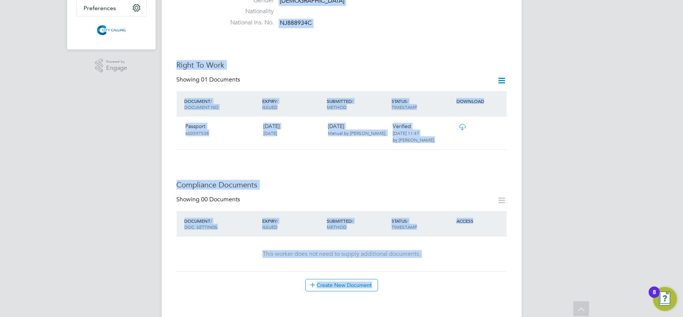
scroll to position [0, 0]
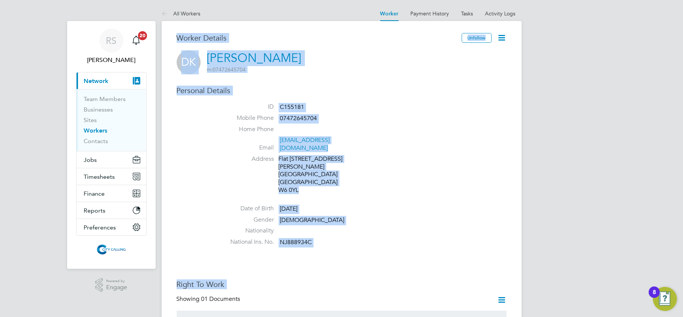
click at [231, 118] on label "Mobile Phone" at bounding box center [248, 118] width 53 height 8
click at [230, 114] on label "Mobile Phone" at bounding box center [248, 118] width 53 height 8
click at [197, 33] on h3 "Worker Details" at bounding box center [319, 38] width 285 height 10
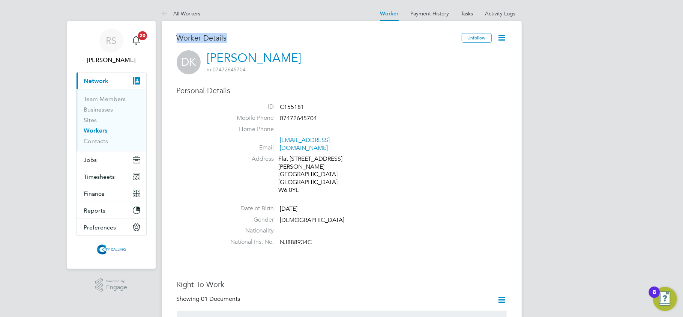
click at [197, 33] on h3 "Worker Details" at bounding box center [319, 38] width 285 height 10
click at [185, 36] on h3 "Worker Details" at bounding box center [319, 38] width 285 height 10
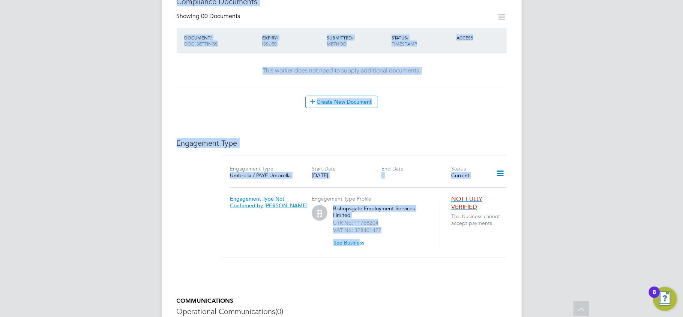
scroll to position [519, 0]
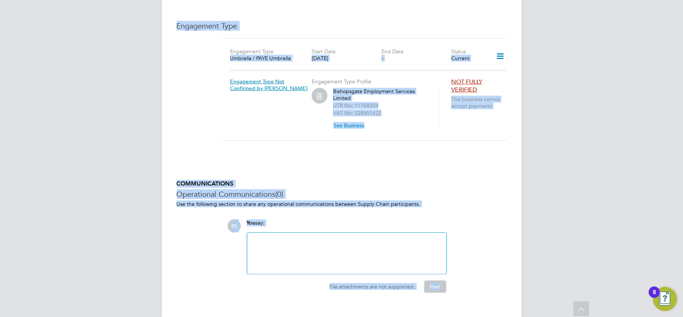
drag, startPoint x: 182, startPoint y: 36, endPoint x: 461, endPoint y: 290, distance: 377.7
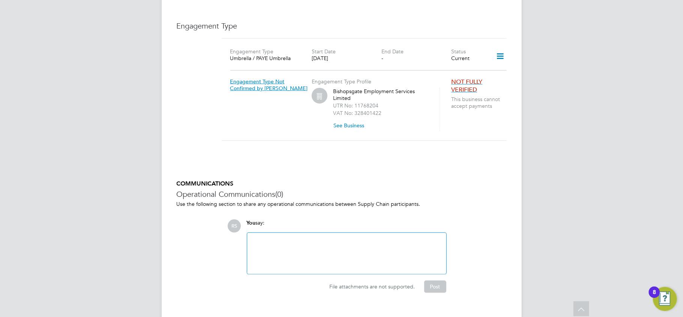
drag, startPoint x: 179, startPoint y: 228, endPoint x: 120, endPoint y: 100, distance: 141.2
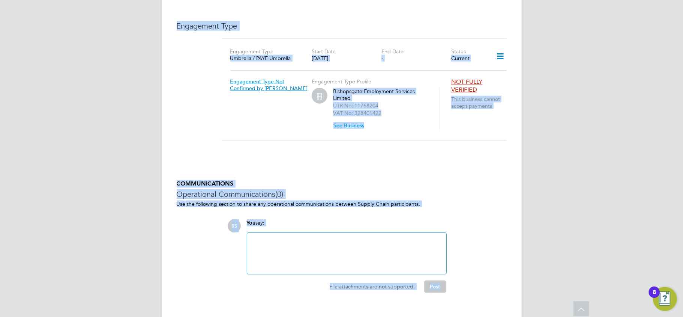
drag, startPoint x: 187, startPoint y: 114, endPoint x: 509, endPoint y: 296, distance: 370.4
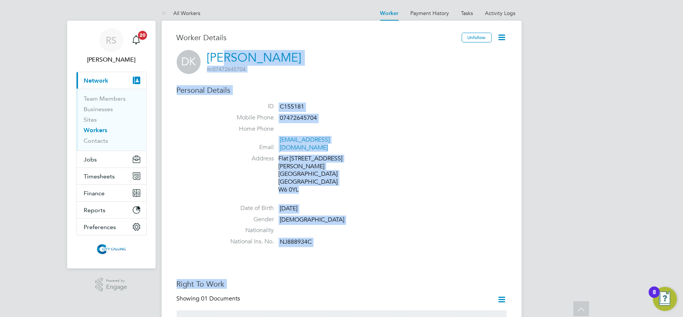
scroll to position [0, 0]
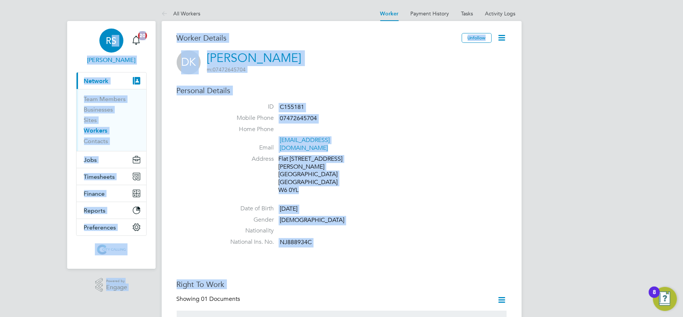
drag, startPoint x: 500, startPoint y: 275, endPoint x: 82, endPoint y: 38, distance: 481.2
click at [77, 41] on link "[PERSON_NAME]" at bounding box center [111, 47] width 71 height 36
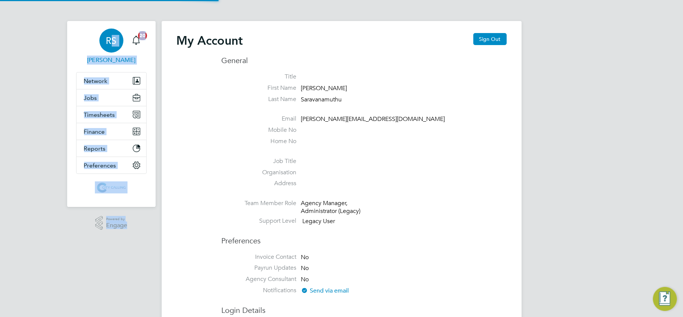
type input "[PERSON_NAME][EMAIL_ADDRESS][DOMAIN_NAME]"
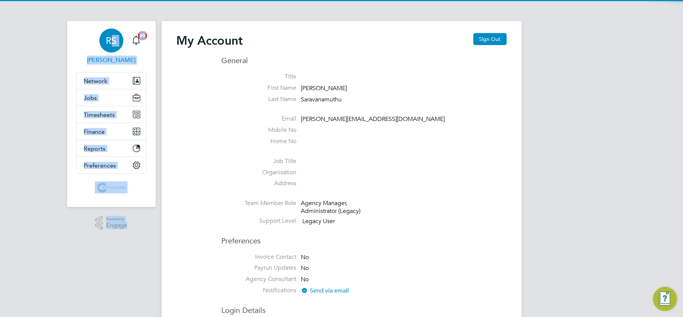
click at [77, 41] on link "[PERSON_NAME]" at bounding box center [111, 47] width 71 height 36
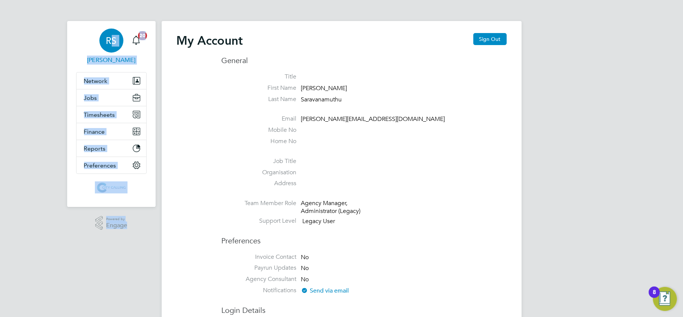
click at [80, 41] on link "[PERSON_NAME]" at bounding box center [111, 47] width 71 height 36
click at [72, 65] on app-nav-sections-wrapper "[PERSON_NAME] Notifications 20 Applications: Network Team Members Businesses Si…" at bounding box center [111, 114] width 89 height 186
click at [80, 62] on span "[PERSON_NAME]" at bounding box center [111, 60] width 71 height 9
click at [102, 37] on div "RS" at bounding box center [111, 41] width 24 height 24
click at [99, 80] on span "Network" at bounding box center [96, 80] width 24 height 7
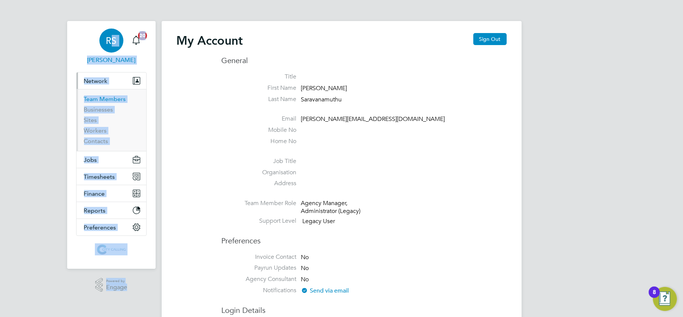
click at [110, 98] on link "Team Members" at bounding box center [105, 98] width 42 height 7
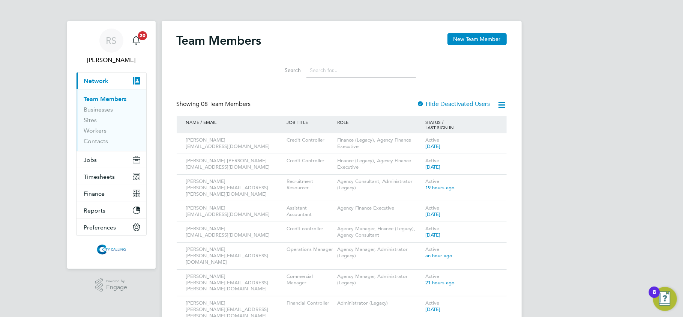
click at [35, 183] on div "[PERSON_NAME] Notifications 20 Applications: Current page: Network Team Members…" at bounding box center [341, 175] width 683 height 350
click at [95, 157] on span "Jobs" at bounding box center [90, 159] width 13 height 7
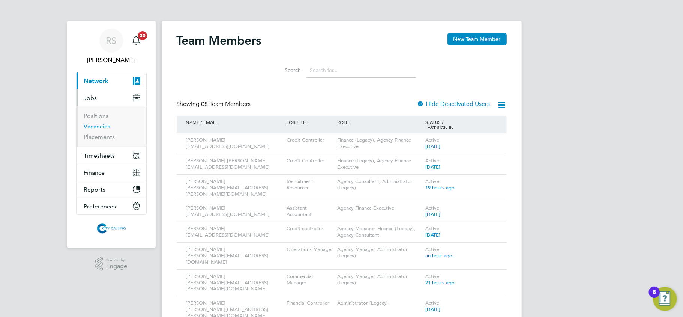
click at [107, 125] on link "Vacancies" at bounding box center [97, 126] width 27 height 7
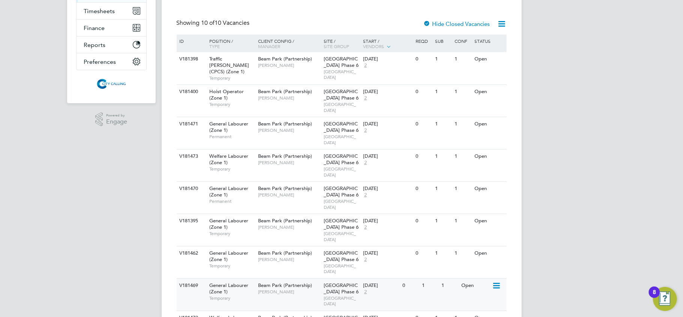
scroll to position [172, 0]
